Goal: Task Accomplishment & Management: Complete application form

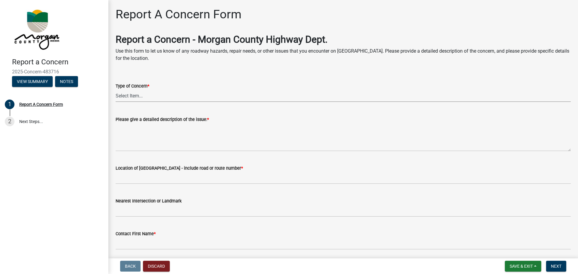
click at [147, 95] on select "Select Item... Pot Hole Patching Ditch Tree Sign Mowing Culvert Other" at bounding box center [343, 96] width 455 height 12
click at [116, 90] on select "Select Item... Pot Hole Patching Ditch Tree Sign Mowing Culvert Other" at bounding box center [343, 96] width 455 height 12
select select "05549d27-706b-4fc5-87d5-786b3b3055f9"
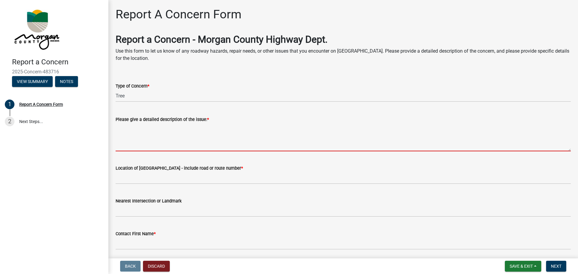
click at [125, 130] on textarea "Please give a detailed description of the issue: *" at bounding box center [343, 137] width 455 height 28
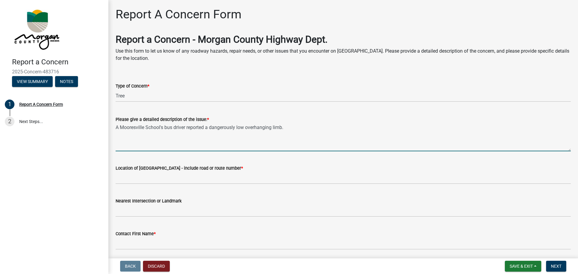
type textarea "A Mooresville School's bus driver reported a dangerously low overhanging limb."
click at [200, 170] on label "Location of [GEOGRAPHIC_DATA] - include road or route number *" at bounding box center [179, 169] width 127 height 4
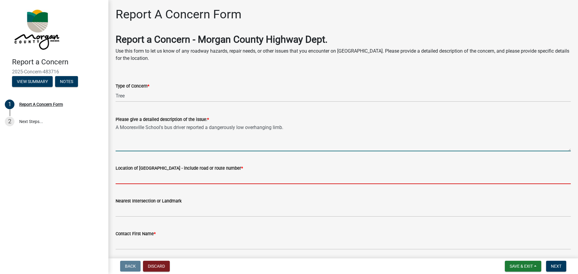
click at [200, 172] on input "Location of [GEOGRAPHIC_DATA] - include road or route number *" at bounding box center [343, 178] width 455 height 12
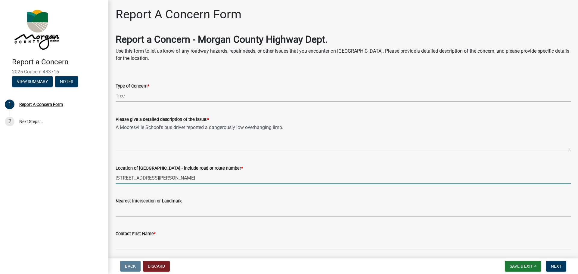
type input "[STREET_ADDRESS][PERSON_NAME]"
click at [145, 205] on div "Nearest Intersection or Landmark" at bounding box center [343, 201] width 455 height 7
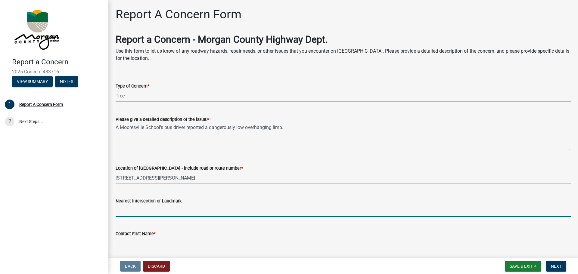
click at [145, 206] on input "Nearest Intersection or Landmark" at bounding box center [343, 211] width 455 height 12
type input "[STREET_ADDRESS][PERSON_NAME]"
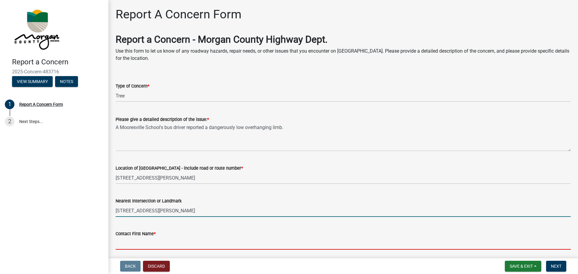
drag, startPoint x: 150, startPoint y: 239, endPoint x: 154, endPoint y: 240, distance: 4.6
click at [150, 239] on input "Contact First Name *" at bounding box center [343, 244] width 455 height 12
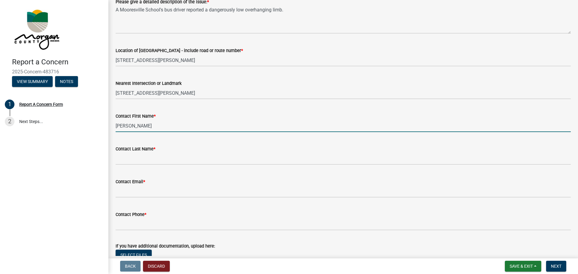
scroll to position [120, 0]
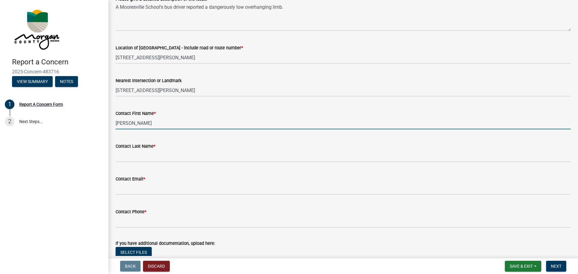
type input "[PERSON_NAME]"
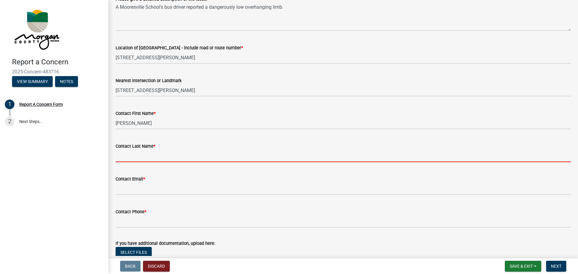
click at [145, 158] on input "Contact Last Name *" at bounding box center [343, 156] width 455 height 12
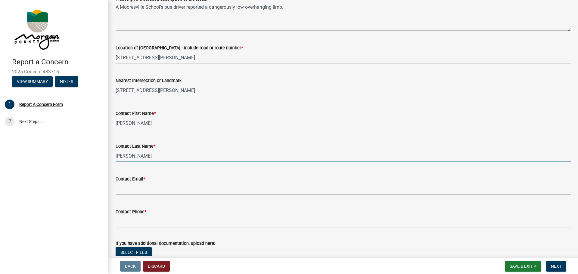
type input "[PERSON_NAME]"
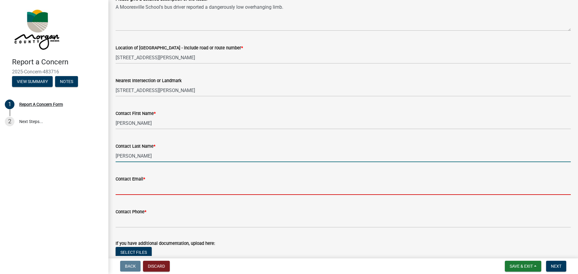
drag, startPoint x: 142, startPoint y: 190, endPoint x: 147, endPoint y: 190, distance: 5.1
click at [142, 190] on input "Contact Email *" at bounding box center [343, 189] width 455 height 12
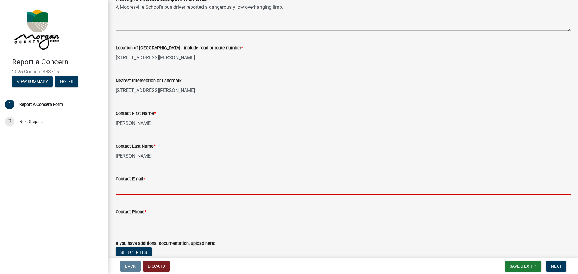
type input "[PERSON_NAME][EMAIL_ADDRESS][PERSON_NAME][DOMAIN_NAME]"
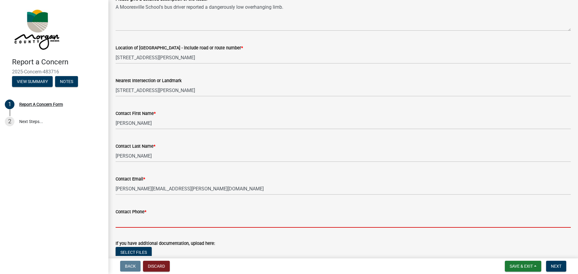
click at [163, 221] on input "Contact Phone *" at bounding box center [343, 222] width 455 height 12
type input "[PHONE_NUMBER]"
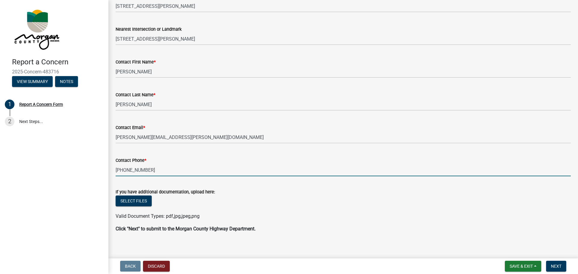
scroll to position [177, 0]
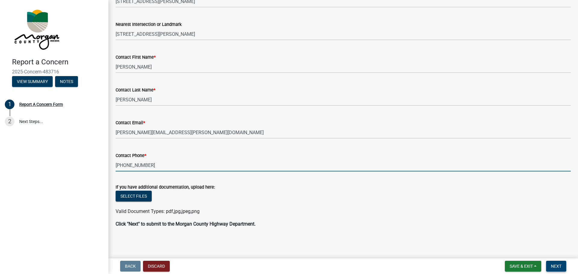
click at [555, 264] on span "Next" at bounding box center [556, 266] width 11 height 5
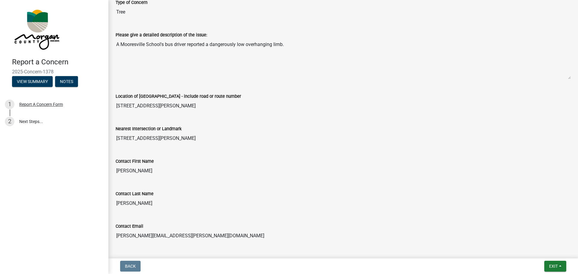
scroll to position [120, 0]
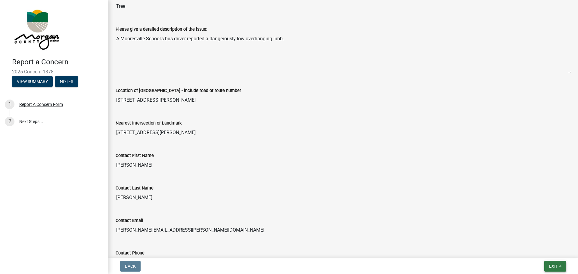
click at [552, 266] on span "Exit" at bounding box center [553, 266] width 9 height 5
click at [532, 252] on button "Save & Exit" at bounding box center [542, 251] width 48 height 14
